Goal: Browse casually: Explore the website without a specific task or goal

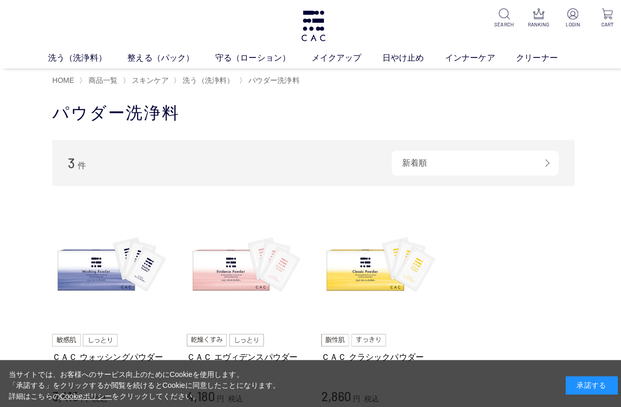
click at [592, 379] on div "承諾する" at bounding box center [586, 381] width 52 height 18
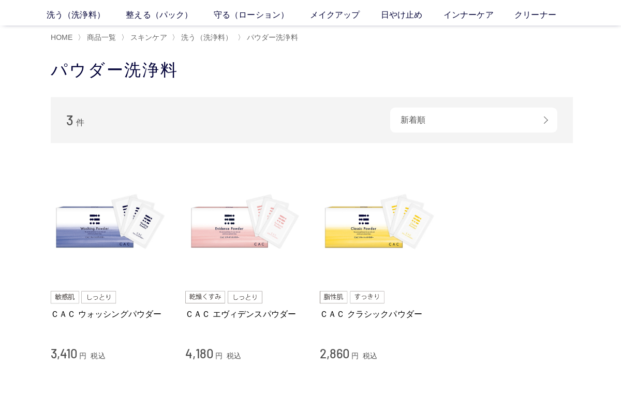
scroll to position [22, 0]
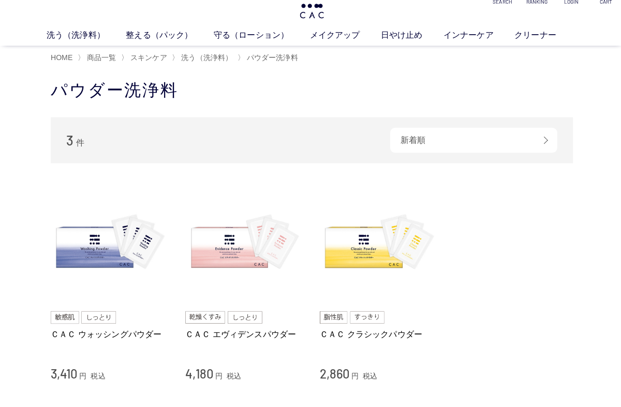
click at [139, 41] on link "整える（パック）" at bounding box center [169, 35] width 87 height 12
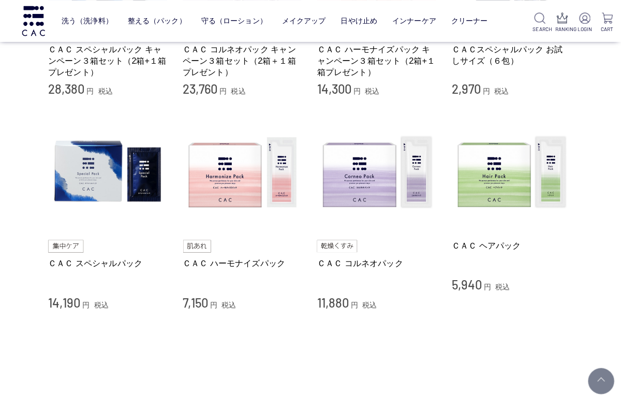
scroll to position [312, 0]
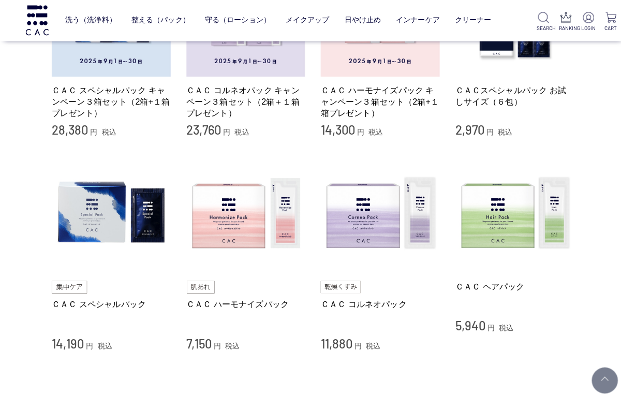
click at [95, 300] on link "ＣＡＣ スペシャルパック" at bounding box center [111, 301] width 118 height 11
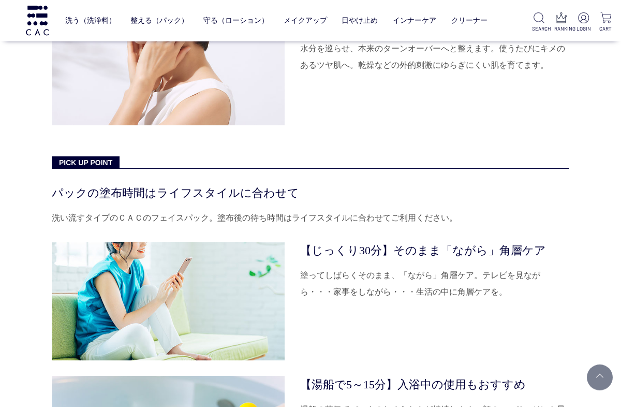
scroll to position [3292, 0]
click at [234, 23] on link "守る（ローション）" at bounding box center [235, 20] width 65 height 24
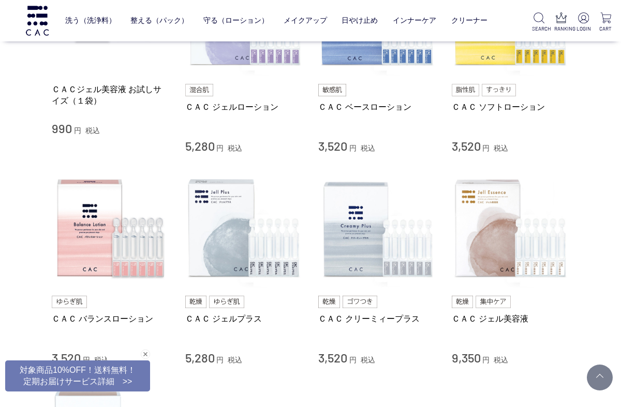
scroll to position [297, 0]
click at [492, 321] on link "ＣＡＣ ジェル美容液" at bounding box center [511, 317] width 118 height 11
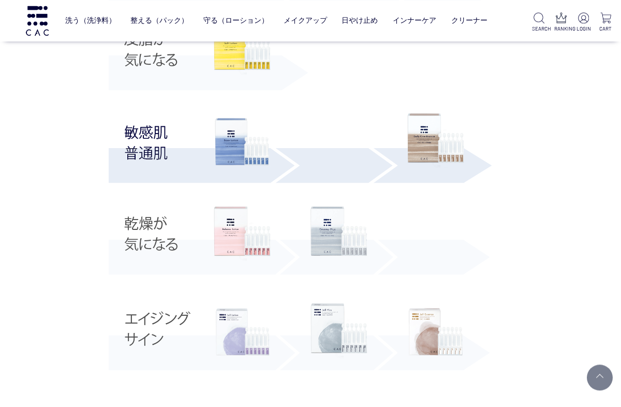
scroll to position [2435, 0]
click at [227, 345] on img at bounding box center [242, 331] width 57 height 57
click at [335, 341] on img at bounding box center [338, 330] width 57 height 55
click at [444, 330] on img at bounding box center [435, 331] width 57 height 57
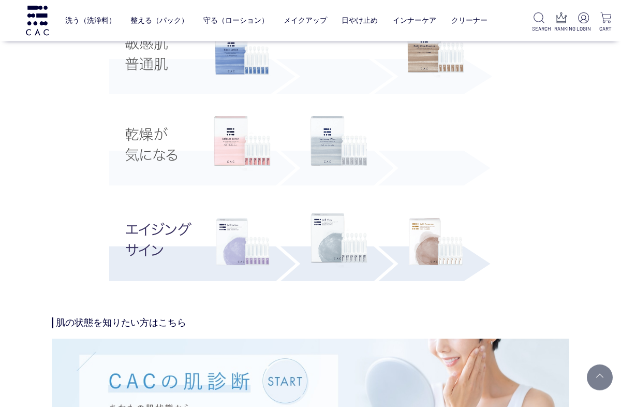
scroll to position [2037, 0]
click at [237, 257] on img at bounding box center [242, 241] width 57 height 57
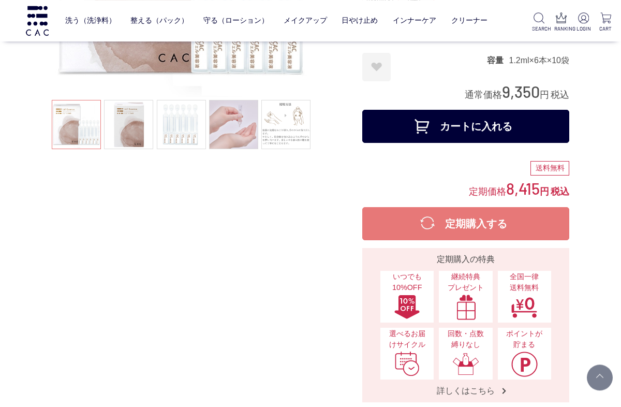
scroll to position [215, 0]
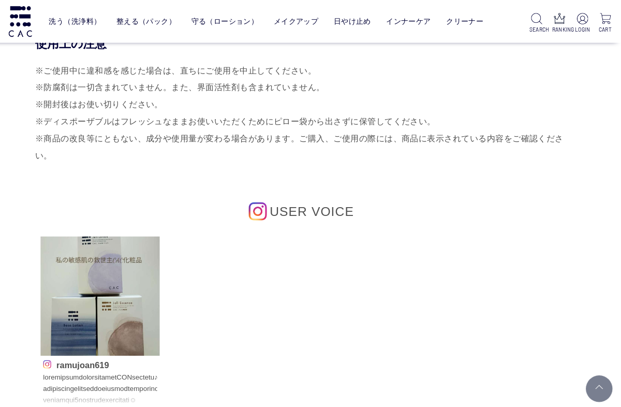
scroll to position [5278, 0]
click at [76, 19] on link "洗う（洗浄料）" at bounding box center [90, 20] width 51 height 24
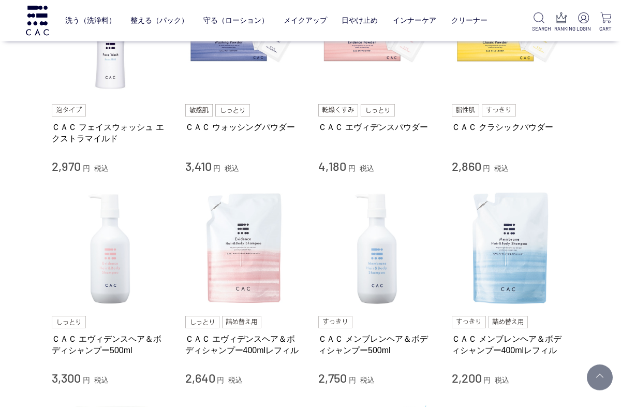
scroll to position [294, 0]
click at [17, 192] on div "買い物かご 買い物かご内の商品 買い物かごは空です... カテゴリから探す 商品一覧 スキンケア 洗う（洗浄料） 液体洗浄料 パウダー洗浄料 泡洗顔料 グッズ…" at bounding box center [310, 306] width 621 height 1155
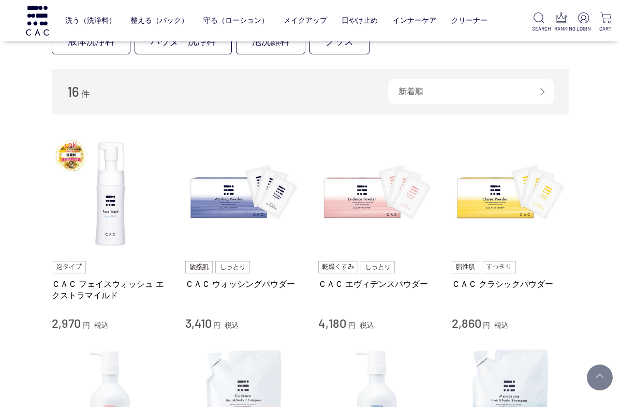
scroll to position [136, 0]
click at [81, 154] on img at bounding box center [111, 194] width 118 height 118
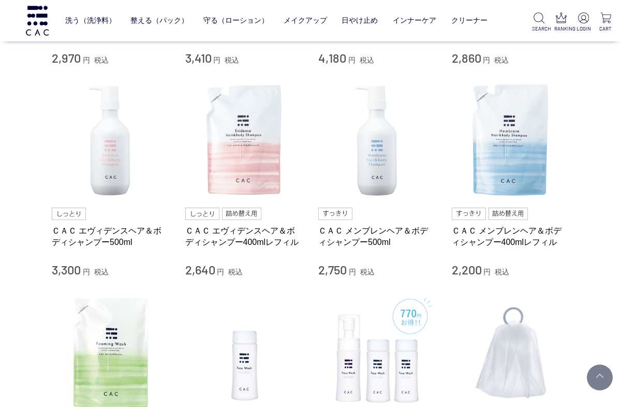
scroll to position [402, 0]
click at [80, 235] on link "ＣＡＣ エヴィデンスヘア＆ボディシャンプー500ml" at bounding box center [111, 235] width 118 height 22
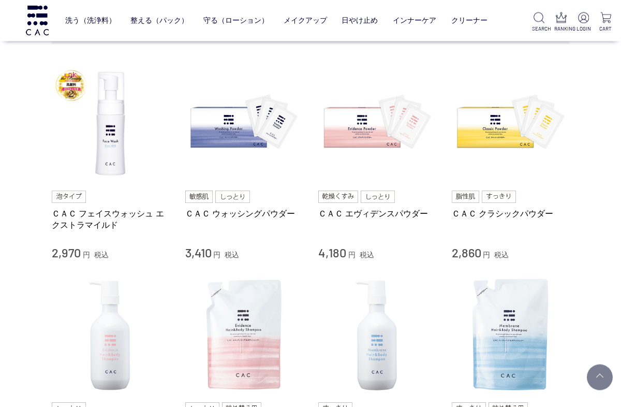
scroll to position [207, 0]
click at [82, 213] on link "ＣＡＣ フェイスウォッシュ エクストラマイルド" at bounding box center [111, 218] width 118 height 22
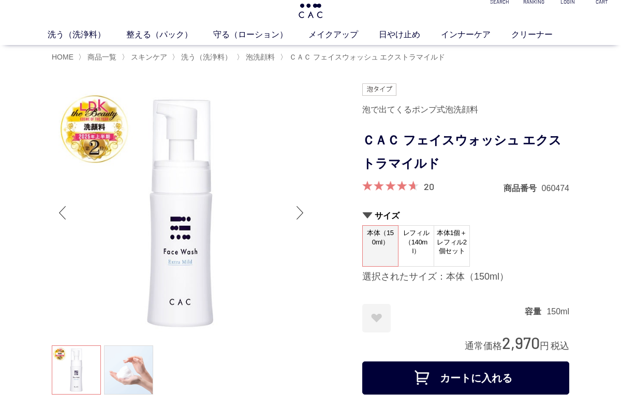
scroll to position [23, 0]
click at [128, 377] on link at bounding box center [128, 369] width 49 height 49
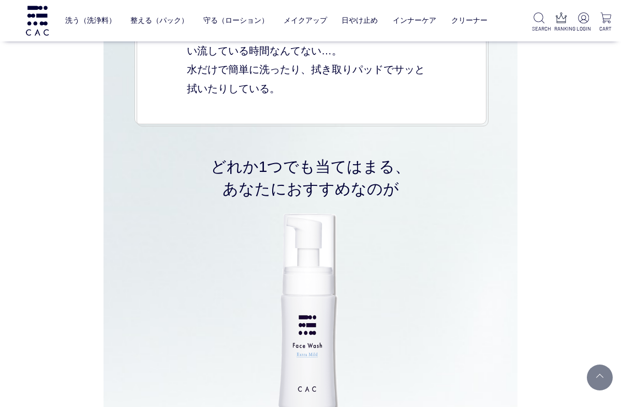
scroll to position [2983, 0]
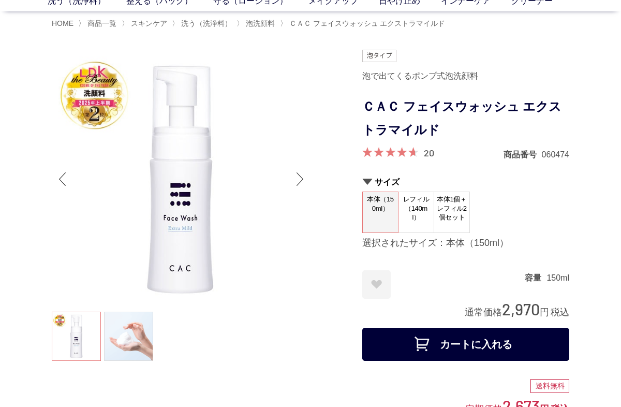
scroll to position [56, 0]
click at [125, 341] on link at bounding box center [128, 335] width 49 height 49
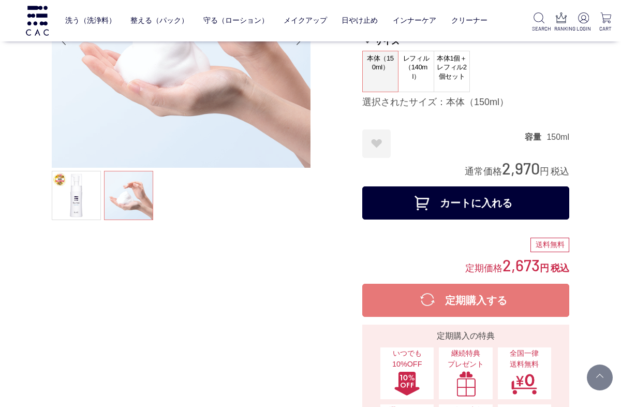
scroll to position [0, 0]
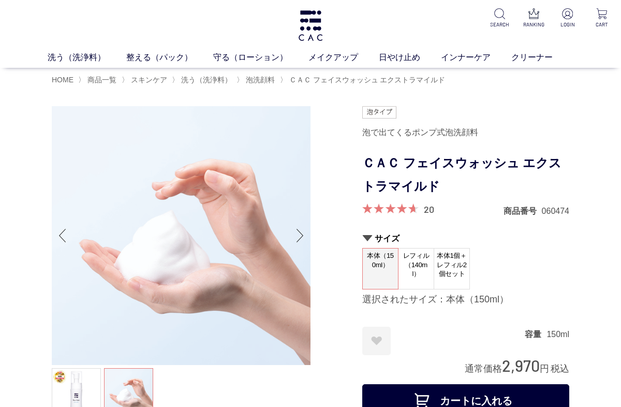
click at [237, 64] on link "守る（ローション）" at bounding box center [260, 57] width 95 height 12
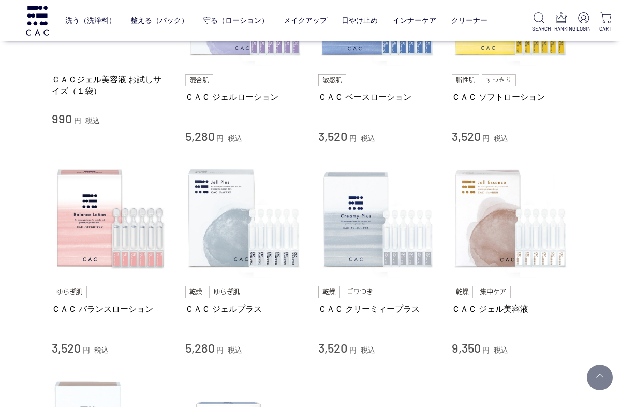
scroll to position [296, 0]
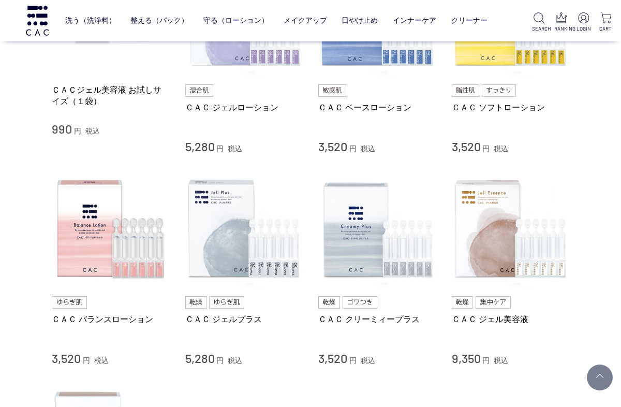
click at [493, 314] on link "ＣＡＣ ジェル美容液" at bounding box center [511, 319] width 118 height 11
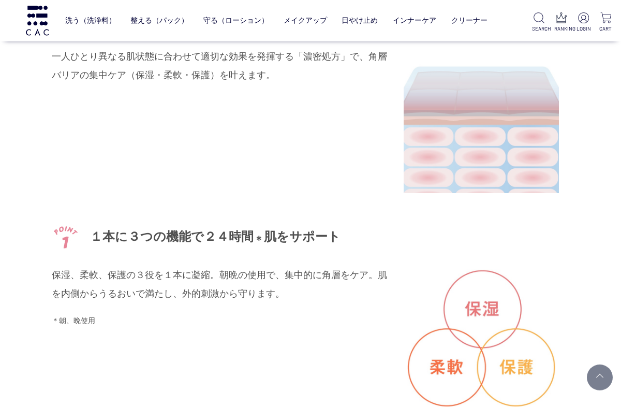
scroll to position [1394, 0]
click at [69, 406] on div "自らすこやかさを守る鍵となる角層バリアを集中的にケアする高機能ジェル美容液。 角層バリアを集中的にケアする「ラフィノース」、保湿性が高いのにべたつきにくい「エ…" at bounding box center [310, 295] width 517 height 1121
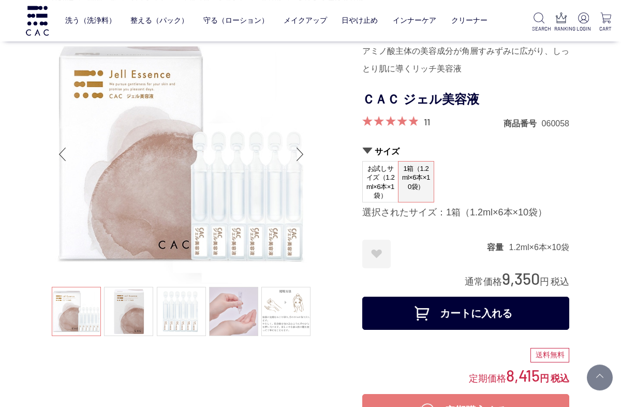
scroll to position [0, 0]
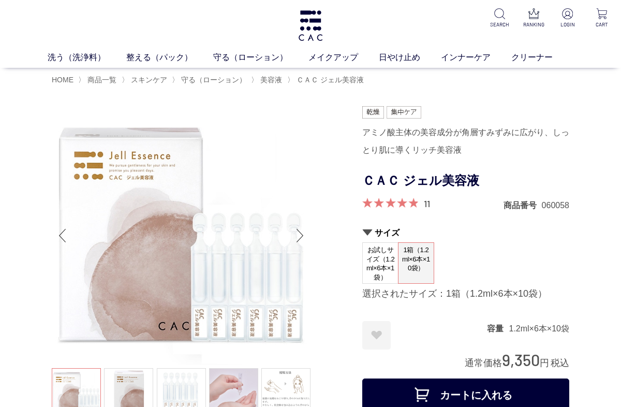
click at [84, 54] on link "洗う（洗浄料）" at bounding box center [87, 57] width 79 height 12
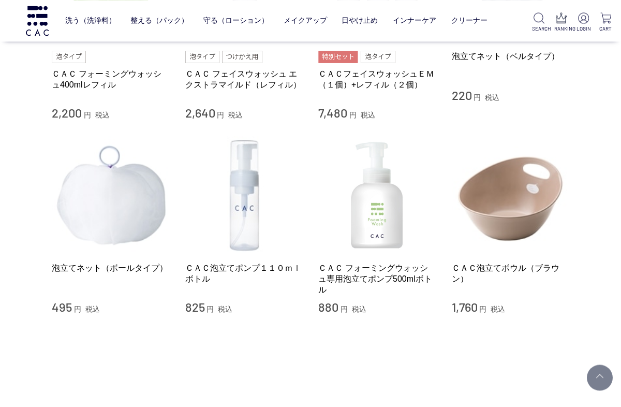
scroll to position [770, 0]
click at [231, 271] on link "ＣＡＣ泡立てポンプ１１０ｍｌボトル" at bounding box center [244, 273] width 118 height 22
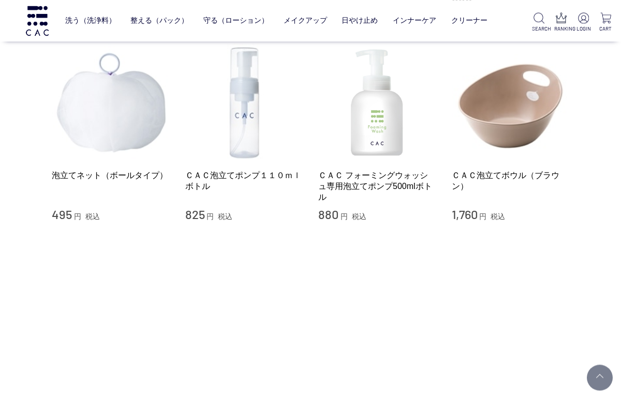
scroll to position [863, 0]
click at [395, 182] on link "ＣＡＣ フォーミングウォッシュ専用泡立てポンプ500mlボトル" at bounding box center [377, 186] width 118 height 33
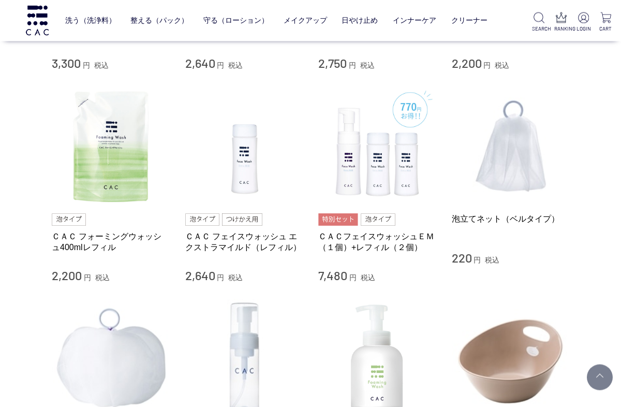
scroll to position [608, 0]
click at [90, 240] on link "ＣＡＣ フォーミングウォッシュ400mlレフィル" at bounding box center [111, 241] width 118 height 22
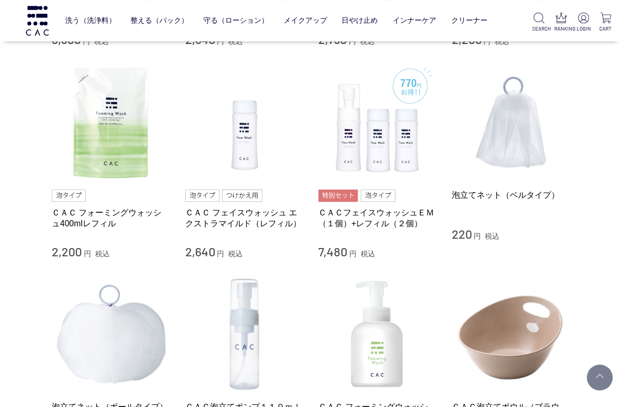
scroll to position [632, 0]
click at [233, 226] on link "ＣＡＣ フェイスウォッシュ エクストラマイルド（レフィル）" at bounding box center [244, 218] width 118 height 22
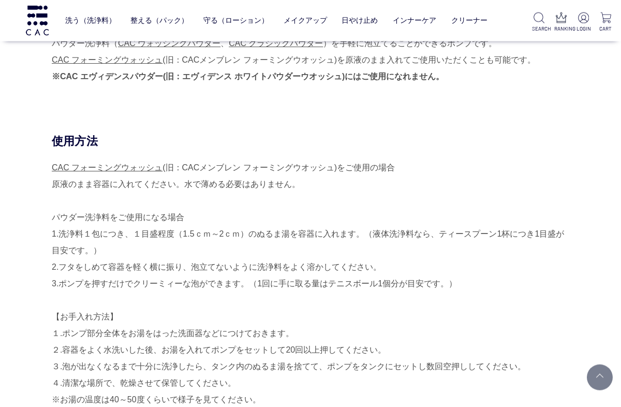
scroll to position [428, 0]
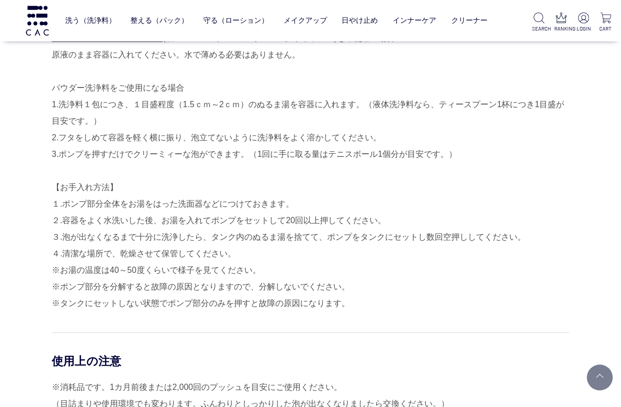
click at [52, 223] on div "使用方法 CAC フォーミングウォッシュ (旧：CACメンブレン フォーミングウオッシュ)をご使用の場合 原液のまま容器に入れてください。水で薄める必要はあり…" at bounding box center [310, 267] width 517 height 527
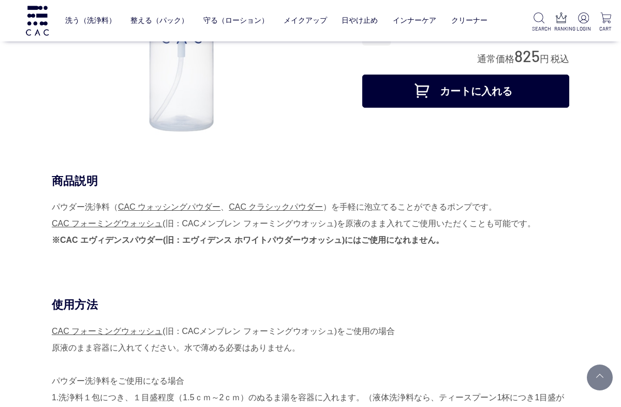
scroll to position [0, 0]
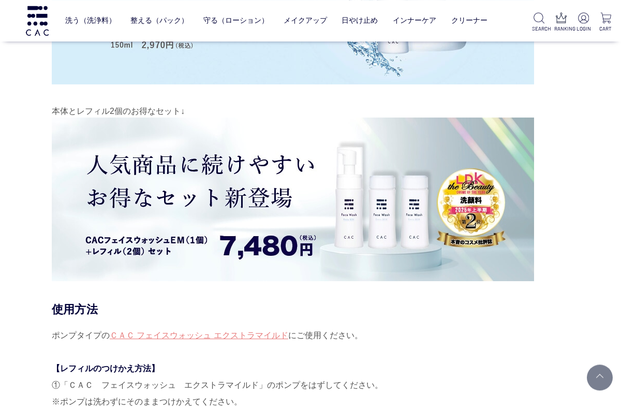
scroll to position [8387, 0]
click at [206, 46] on link "ベース" at bounding box center [206, 42] width 22 height 8
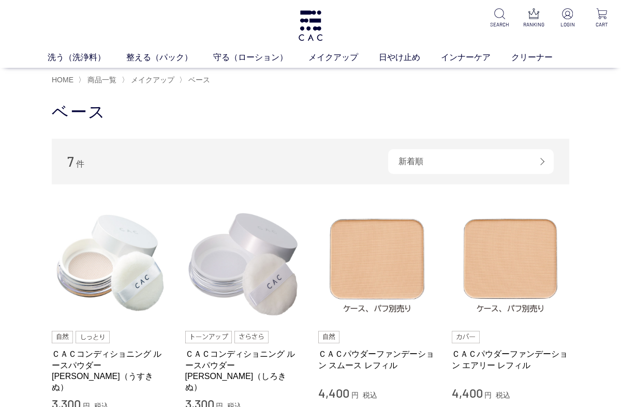
click at [391, 63] on link "日やけ止め" at bounding box center [410, 57] width 62 height 12
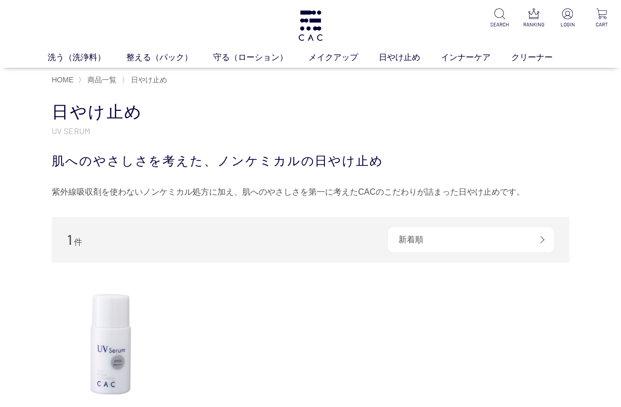
click at [466, 64] on link "インナーケア" at bounding box center [476, 57] width 70 height 12
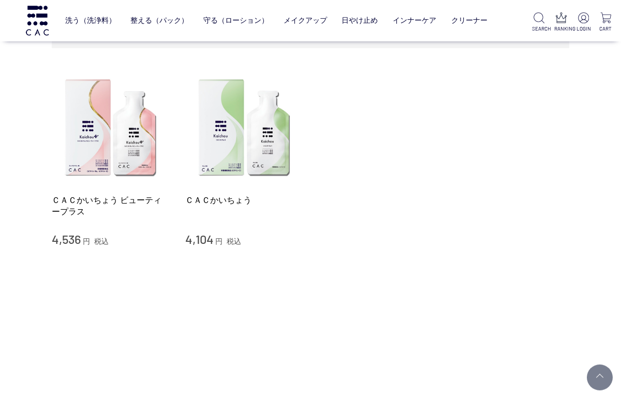
scroll to position [147, 0]
click at [141, 207] on link "ＣＡＣかいちょう ビューティープラス" at bounding box center [111, 205] width 118 height 22
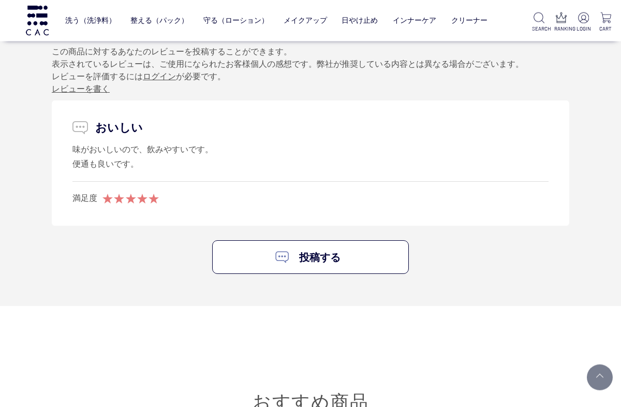
scroll to position [4155, 0]
click at [479, 21] on link "クリーナー" at bounding box center [469, 20] width 36 height 24
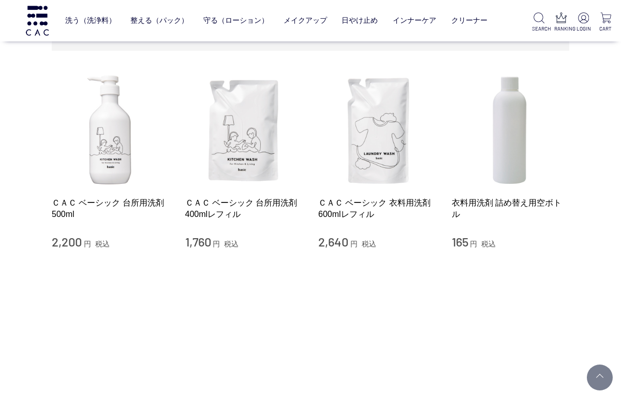
scroll to position [144, 0]
click at [80, 198] on link "ＣＡＣ ベーシック 台所用洗剤 500ml" at bounding box center [111, 208] width 118 height 22
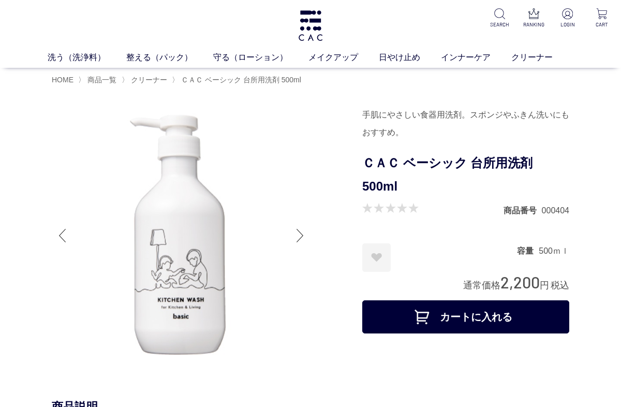
click at [71, 60] on link "洗う（洗浄料）" at bounding box center [87, 57] width 79 height 12
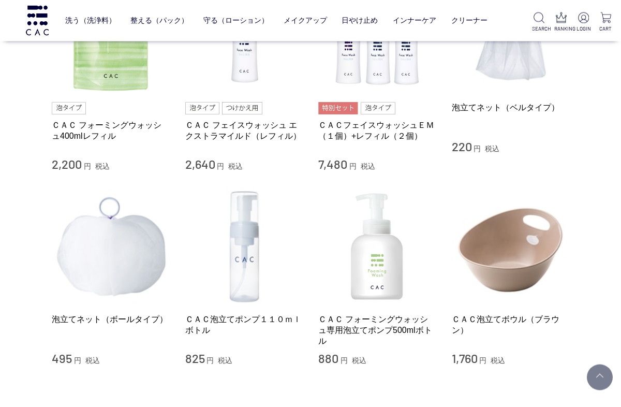
scroll to position [720, 0]
click at [225, 323] on link "ＣＡＣ泡立てポンプ１１０ｍｌボトル" at bounding box center [244, 324] width 118 height 22
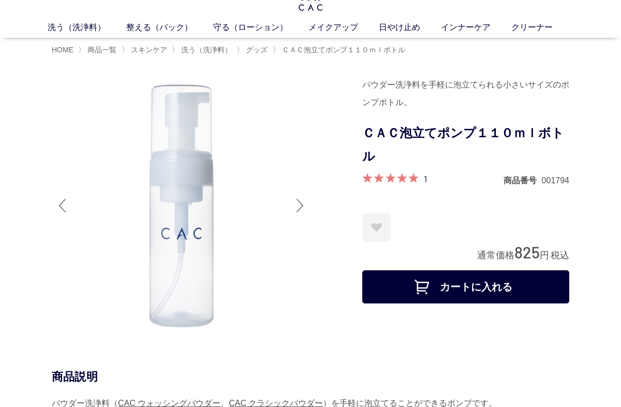
scroll to position [16, 0]
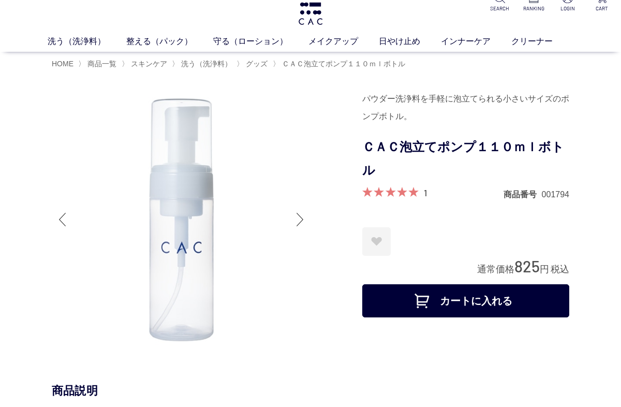
click at [133, 42] on link "整える（パック）" at bounding box center [169, 41] width 87 height 12
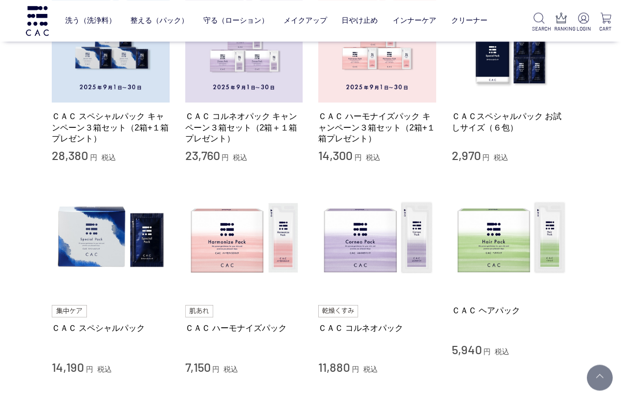
scroll to position [287, 0]
click at [92, 324] on link "ＣＡＣ スペシャルパック" at bounding box center [111, 327] width 118 height 11
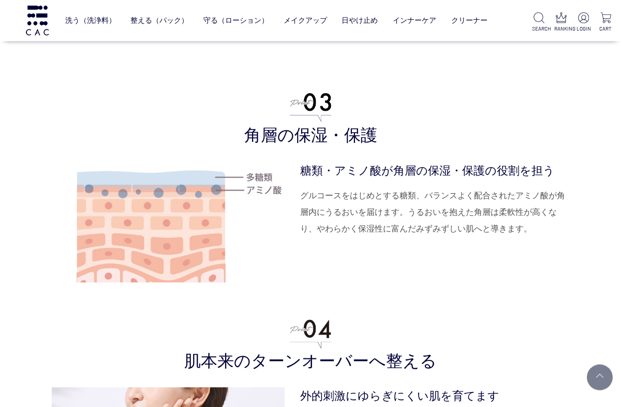
scroll to position [2904, 0]
